Goal: Transaction & Acquisition: Purchase product/service

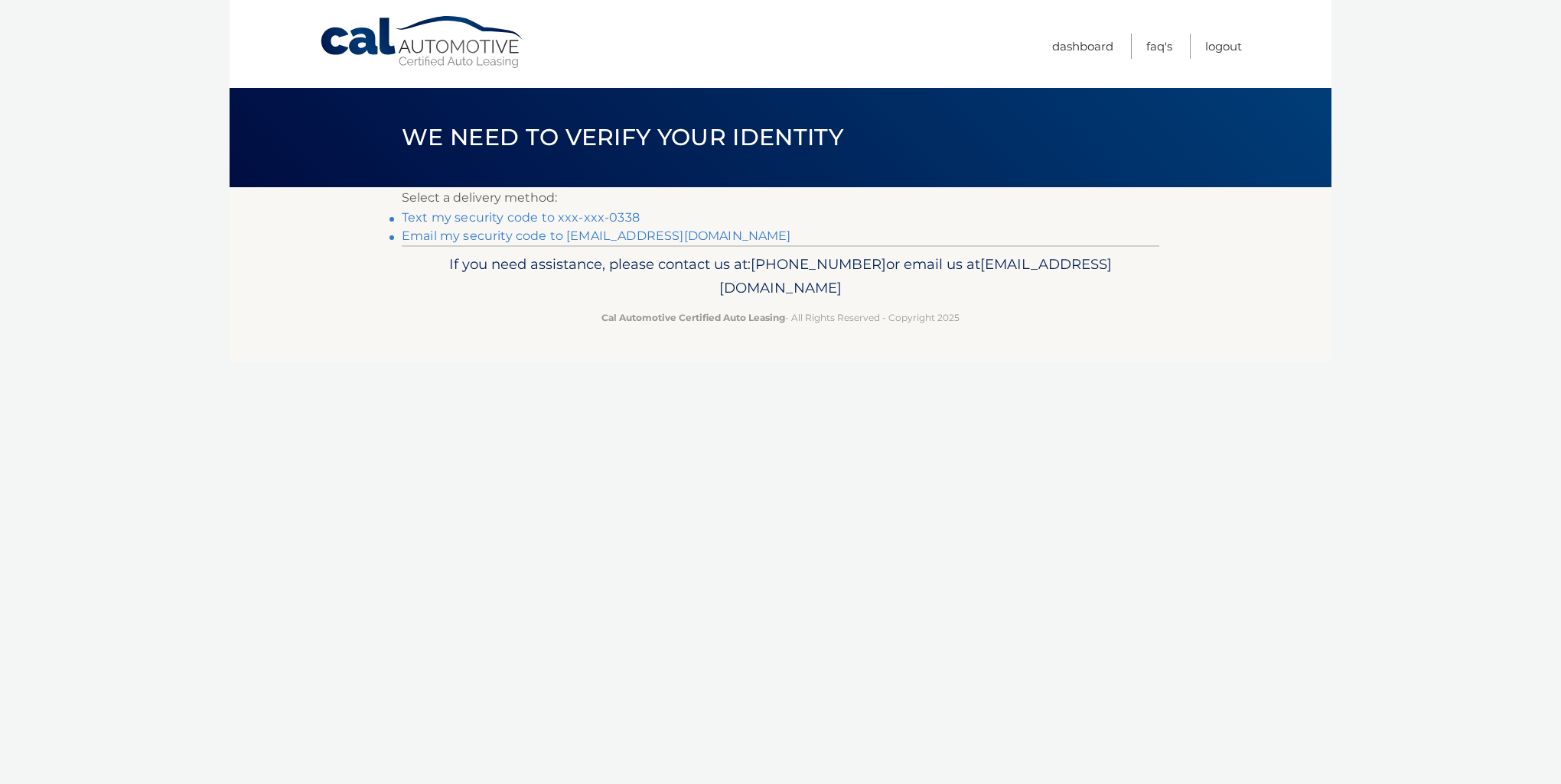
click at [623, 213] on link "Text my security code to xxx-xxx-0338" at bounding box center [521, 218] width 238 height 14
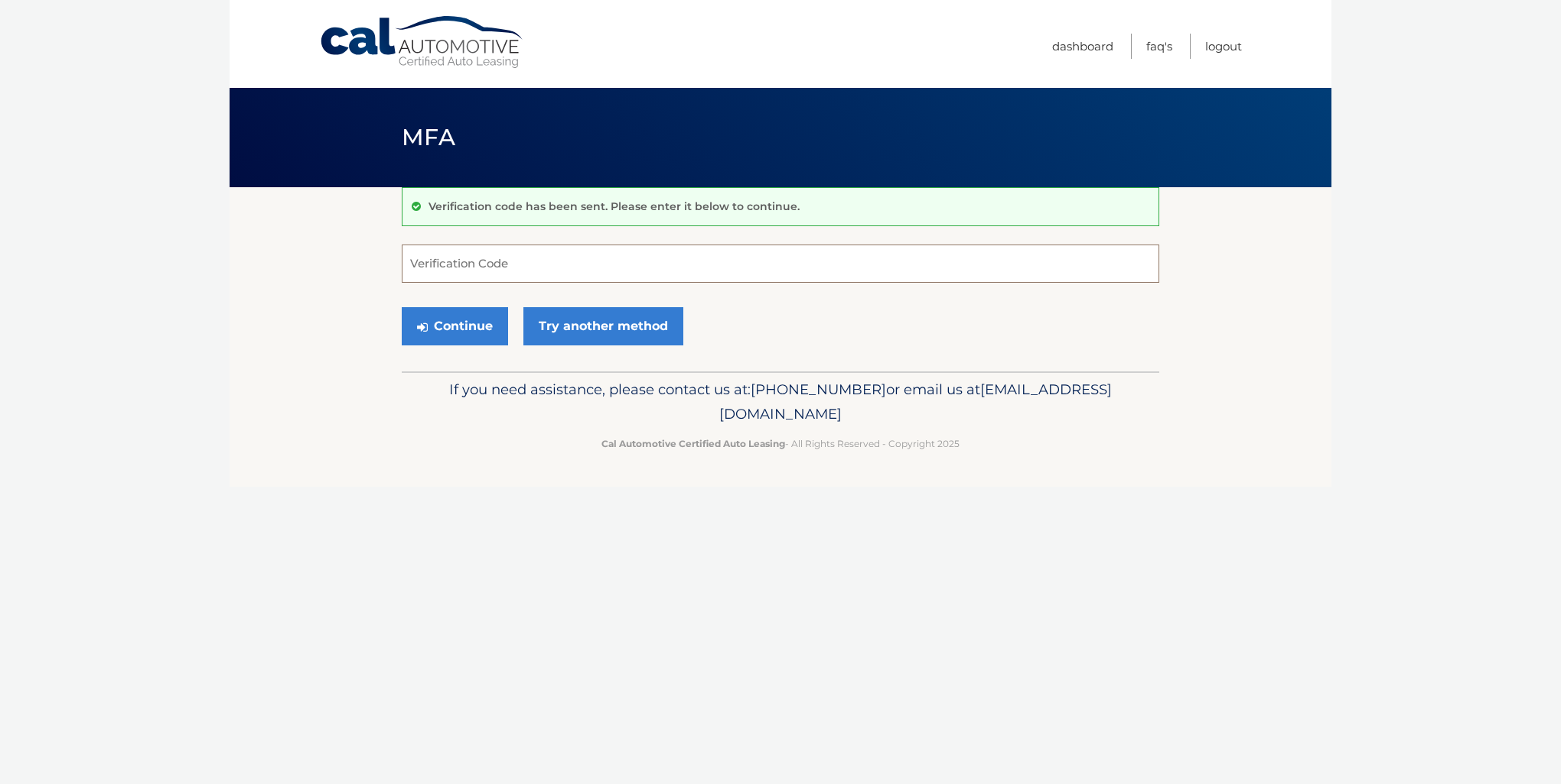
click at [532, 257] on input "Verification Code" at bounding box center [780, 264] width 757 height 38
type input "898029"
click at [466, 333] on button "Continue" at bounding box center [455, 326] width 107 height 38
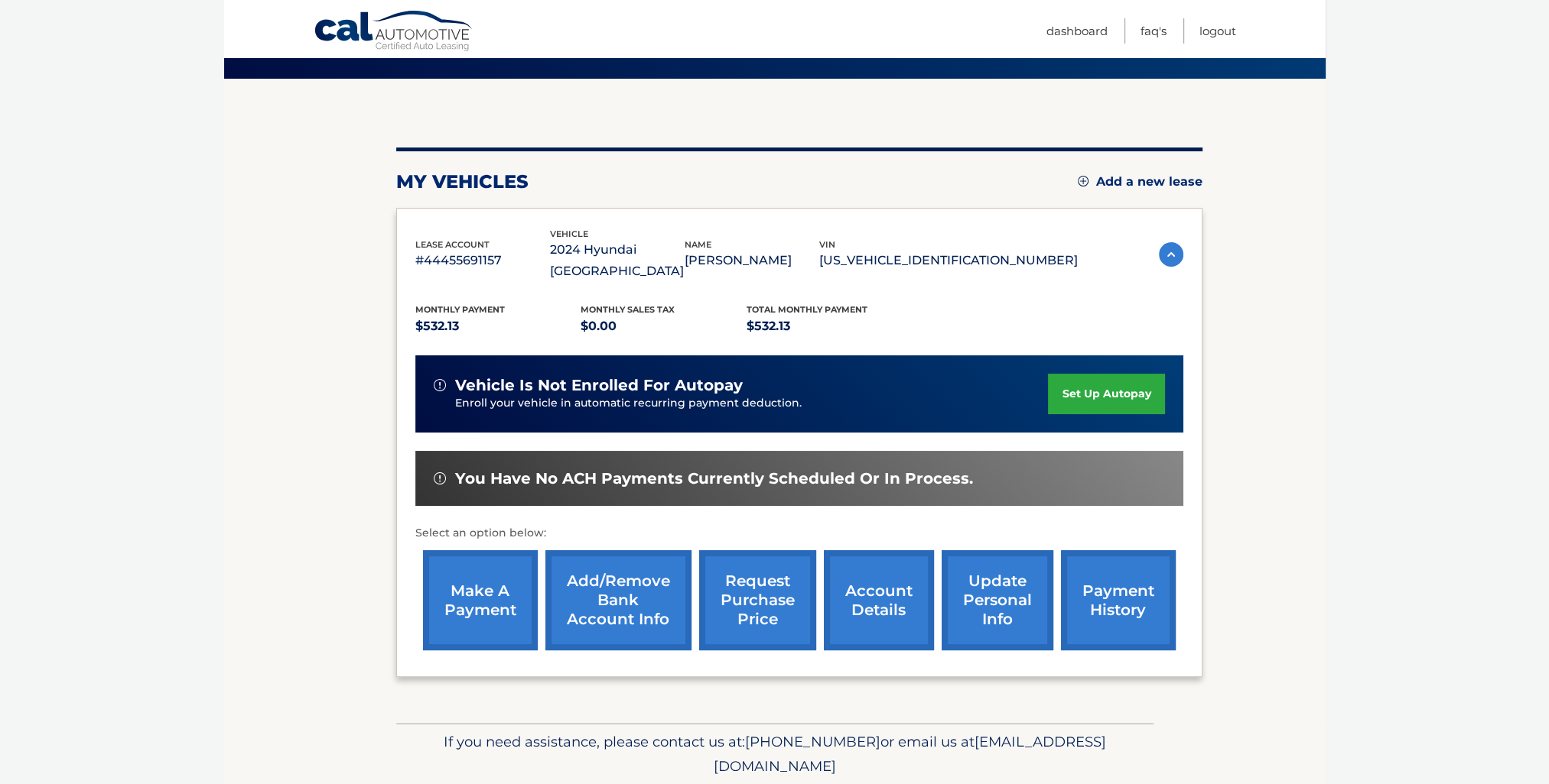
scroll to position [140, 0]
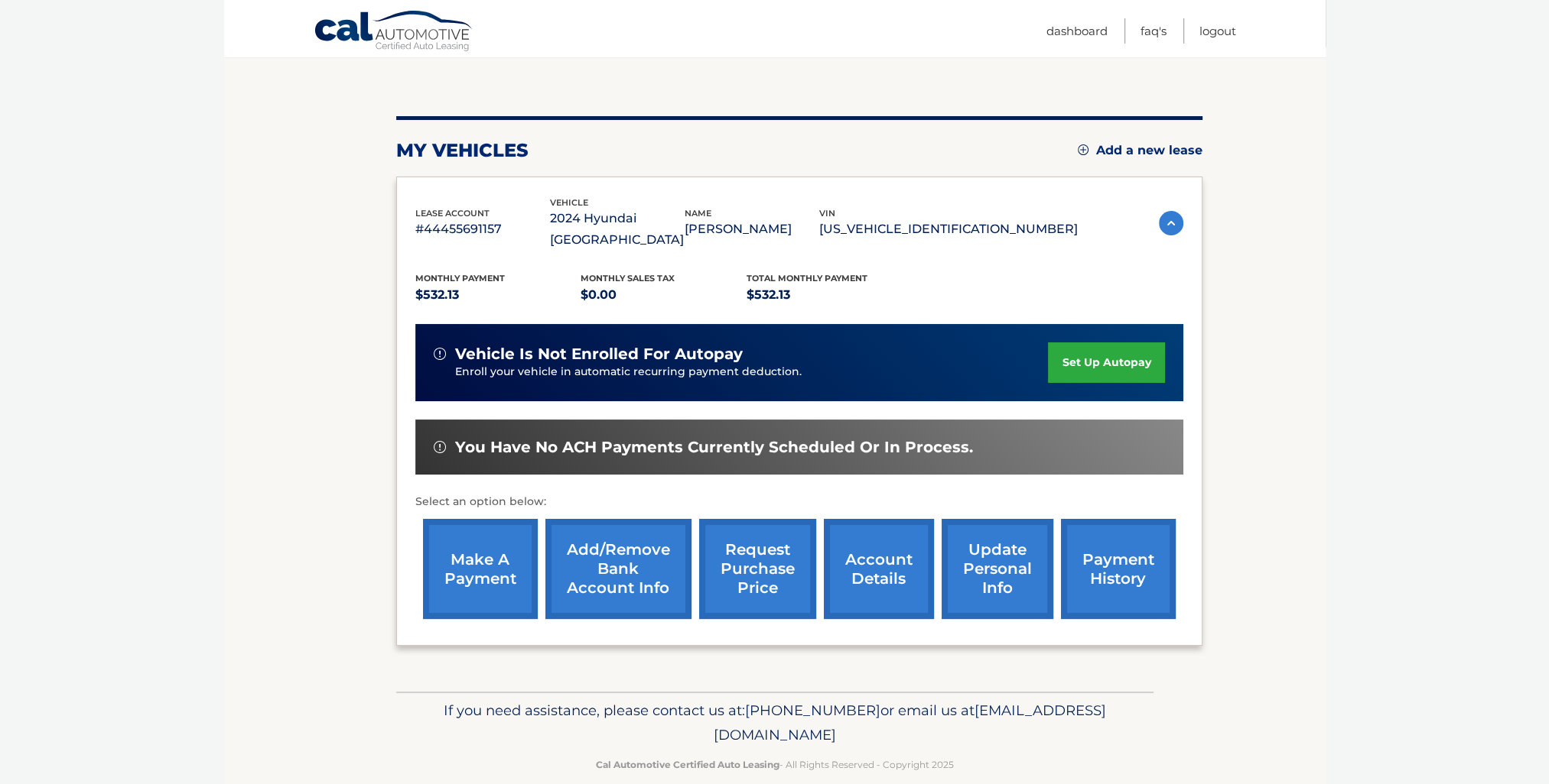
click at [481, 547] on link "make a payment" at bounding box center [480, 569] width 115 height 100
click at [1093, 570] on link "payment history" at bounding box center [1117, 569] width 115 height 100
click at [511, 526] on link "make a payment" at bounding box center [480, 569] width 115 height 100
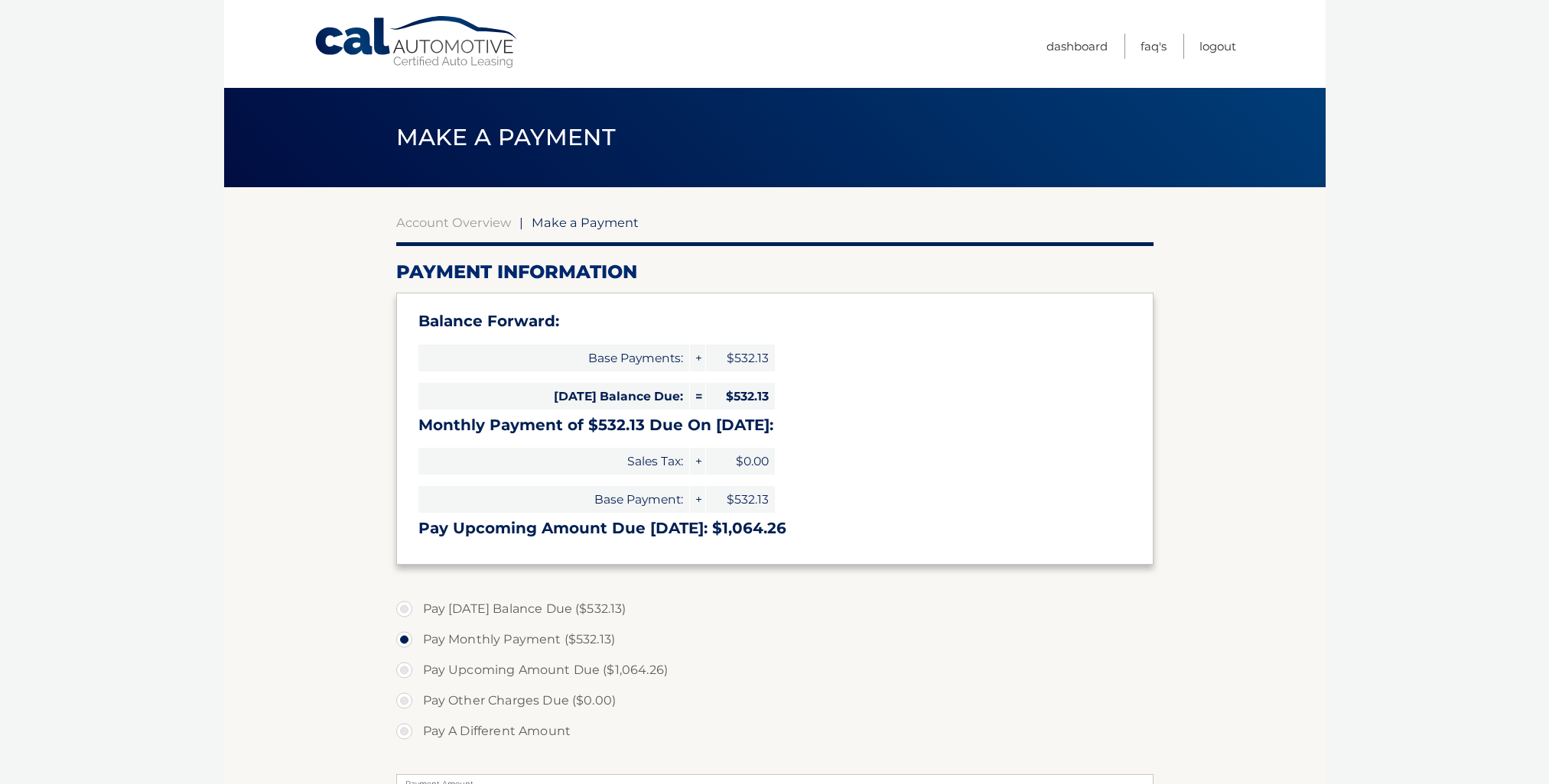
select select "NTFlMjQ5ZmUtNDM2ZS00ZWRiLTkwNmQtZDgzYTNiZWNiZGJh"
click at [401, 607] on label "Pay [DATE] Balance Due ($532.13)" at bounding box center [774, 609] width 757 height 30
click at [402, 607] on input "Pay Today's Balance Due ($532.13)" at bounding box center [409, 606] width 15 height 25
radio input "true"
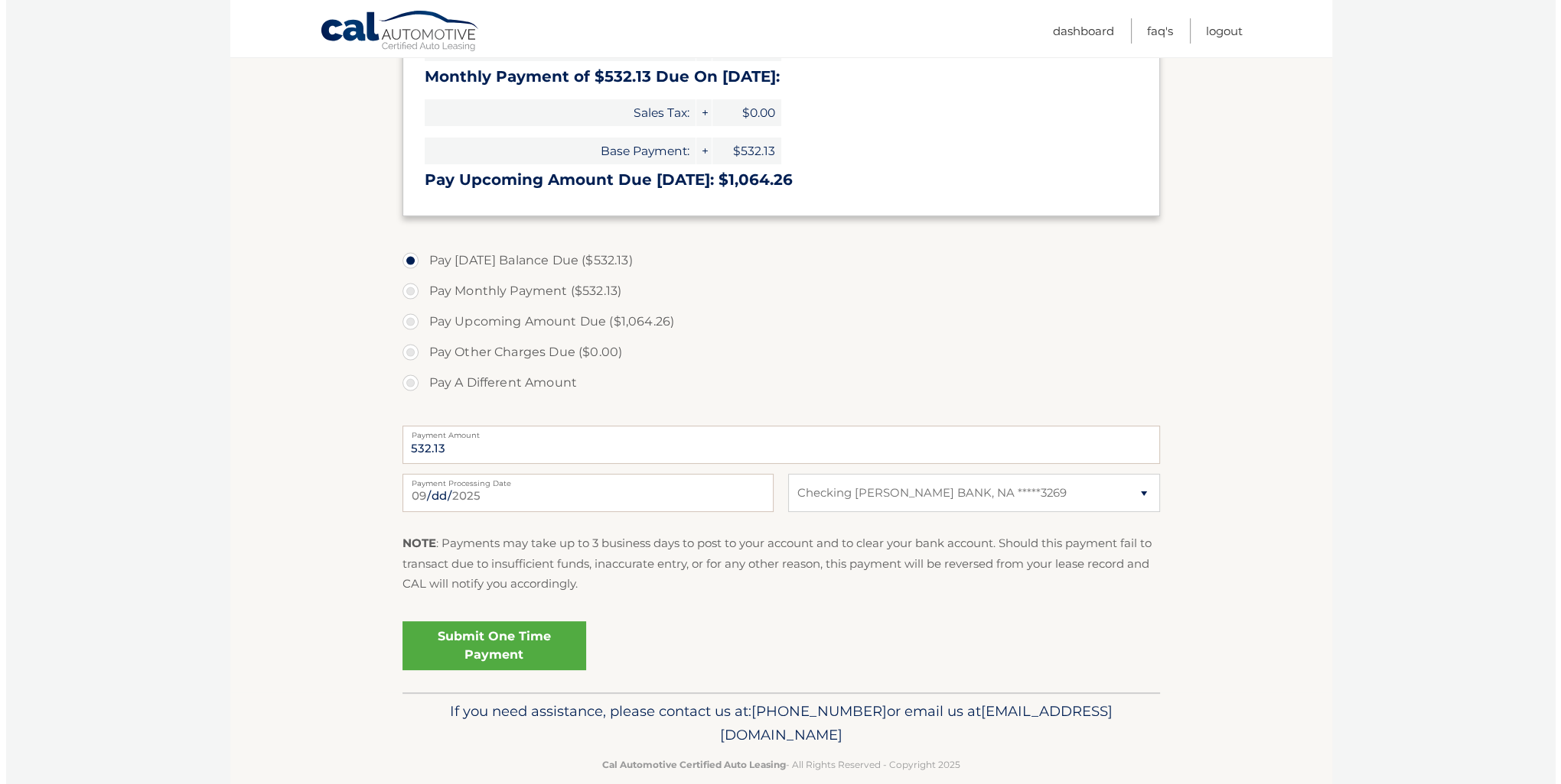
scroll to position [371, 0]
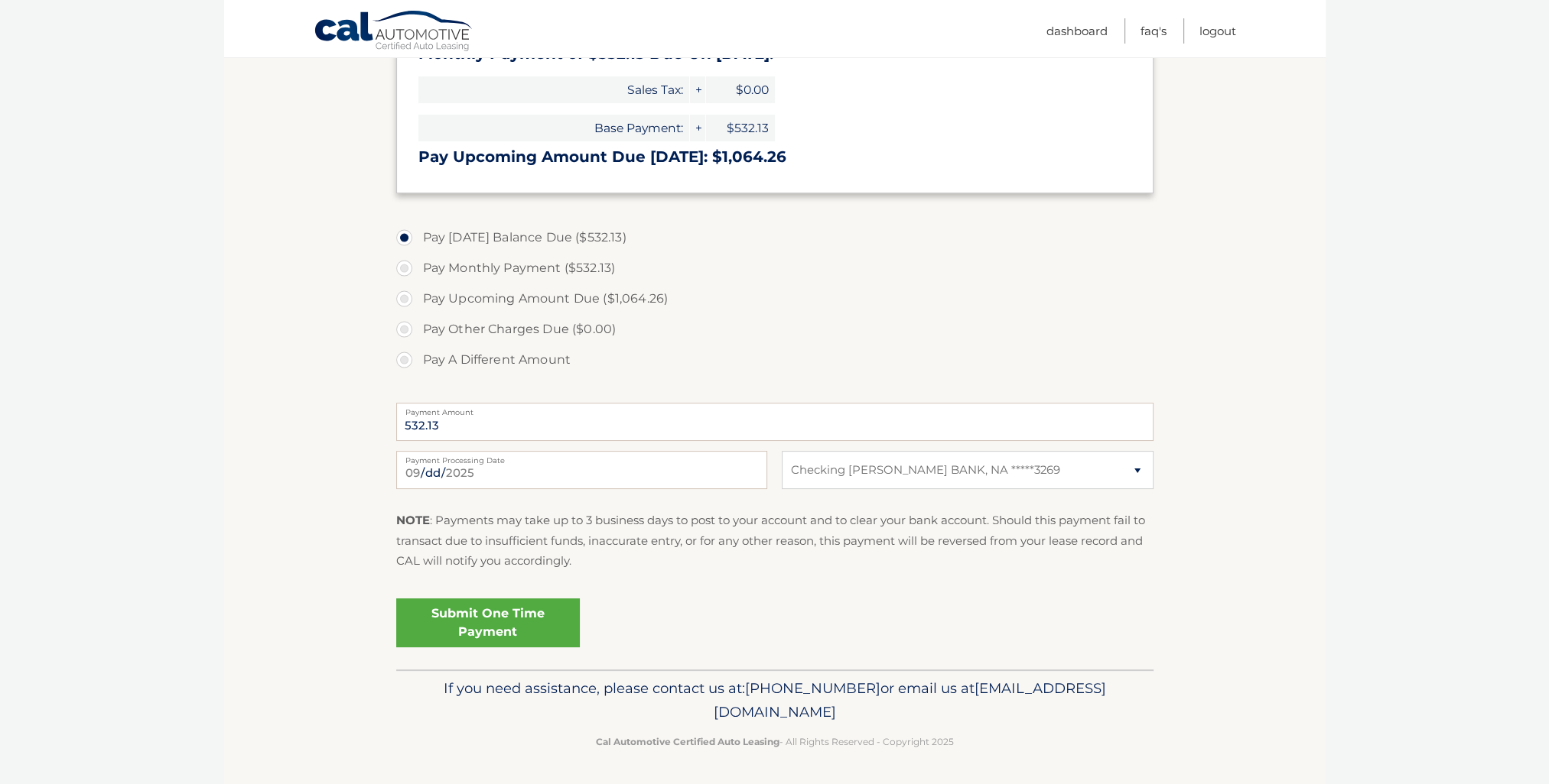
click at [535, 630] on link "Submit One Time Payment" at bounding box center [488, 622] width 184 height 49
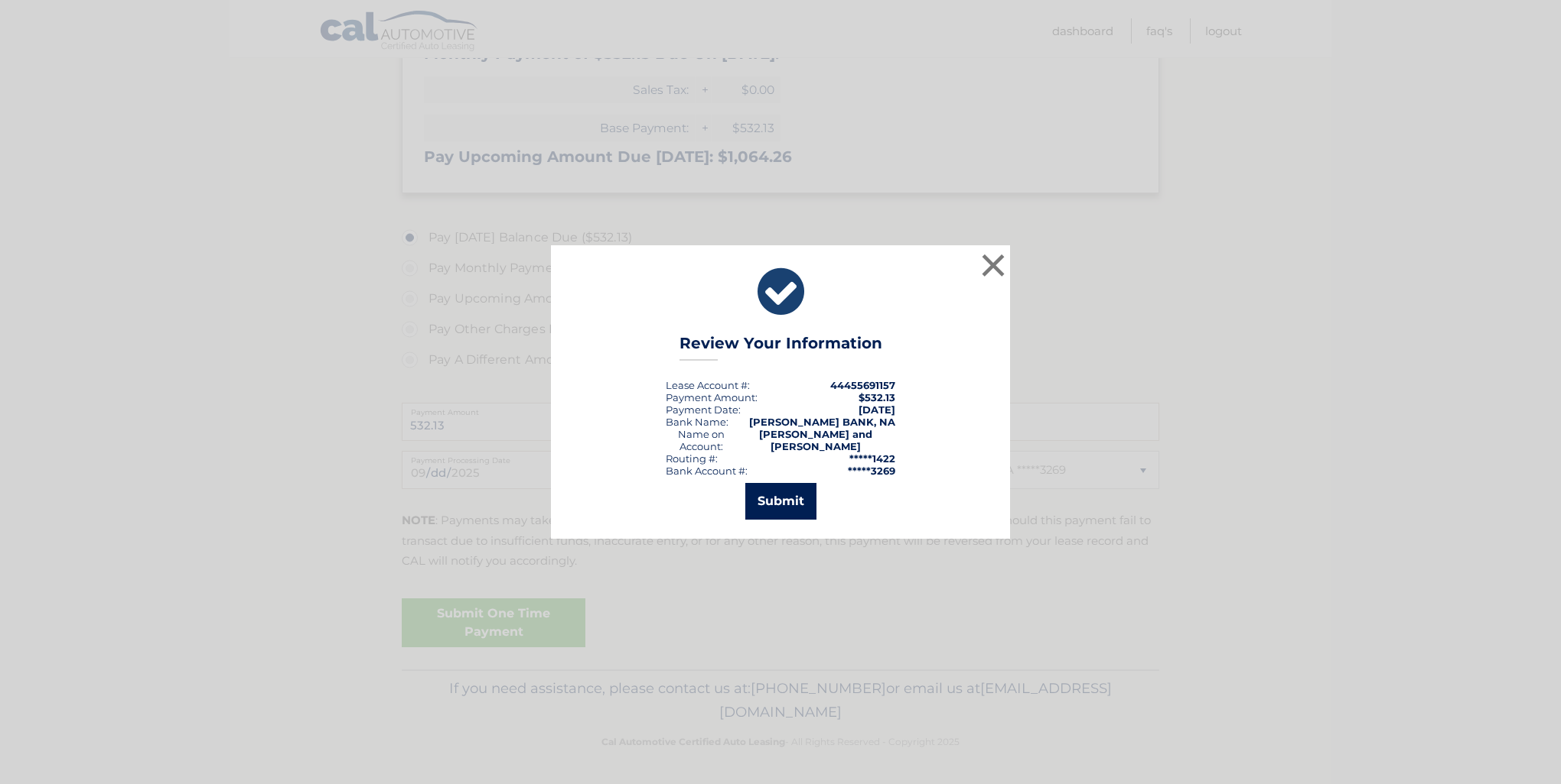
click at [784, 492] on button "Submit" at bounding box center [781, 501] width 71 height 36
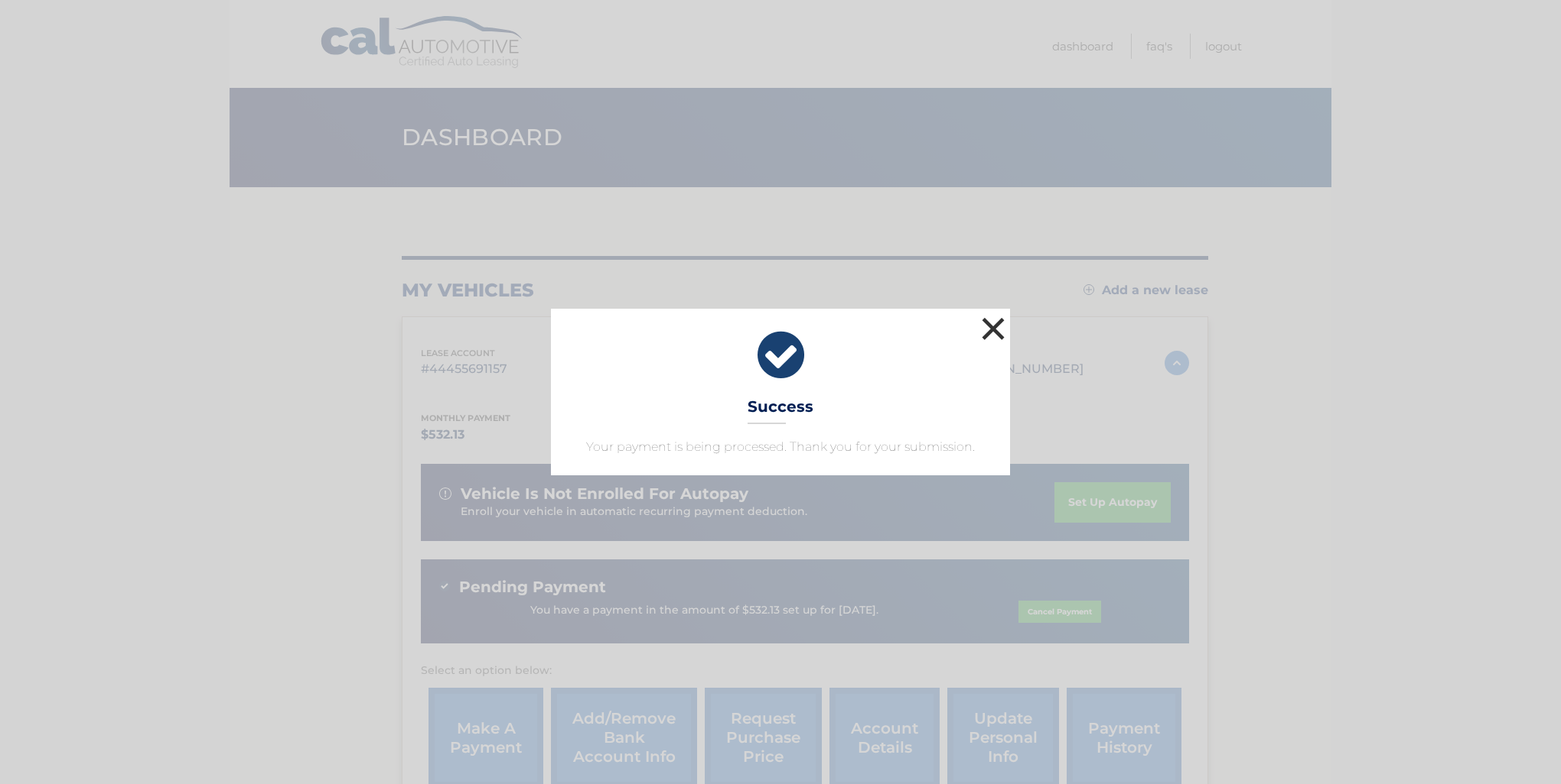
click at [997, 328] on button "×" at bounding box center [992, 329] width 30 height 30
